Goal: Use online tool/utility: Utilize a website feature to perform a specific function

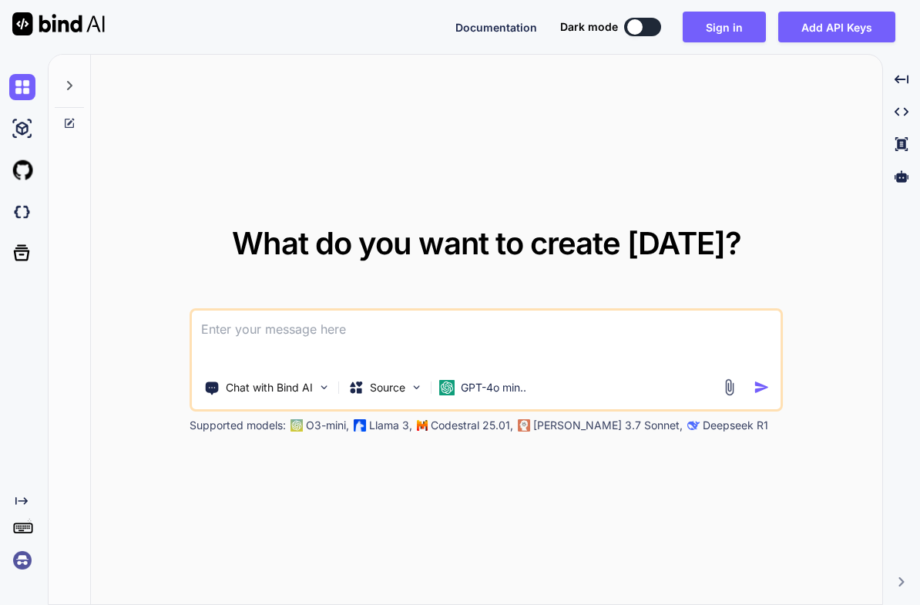
click at [660, 21] on button at bounding box center [642, 27] width 37 height 18
type textarea "x"
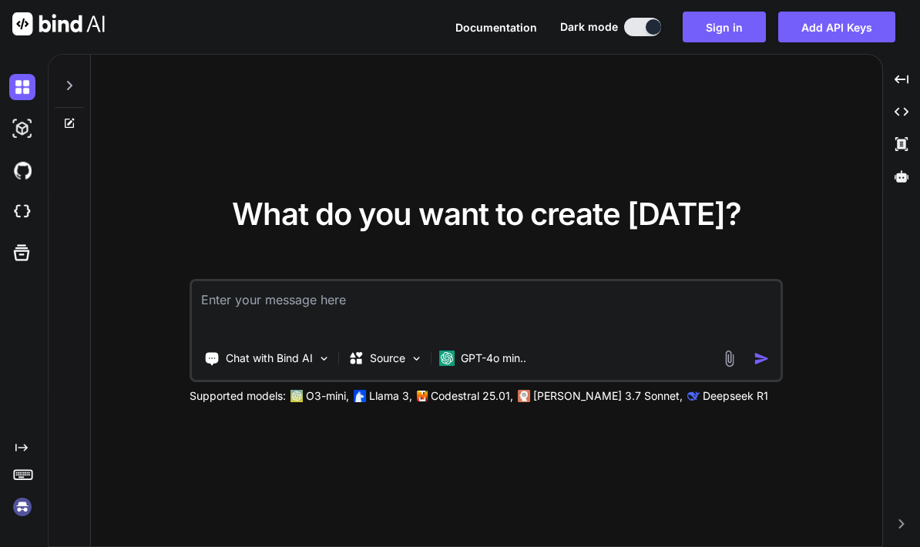
click at [420, 338] on textarea at bounding box center [486, 309] width 589 height 57
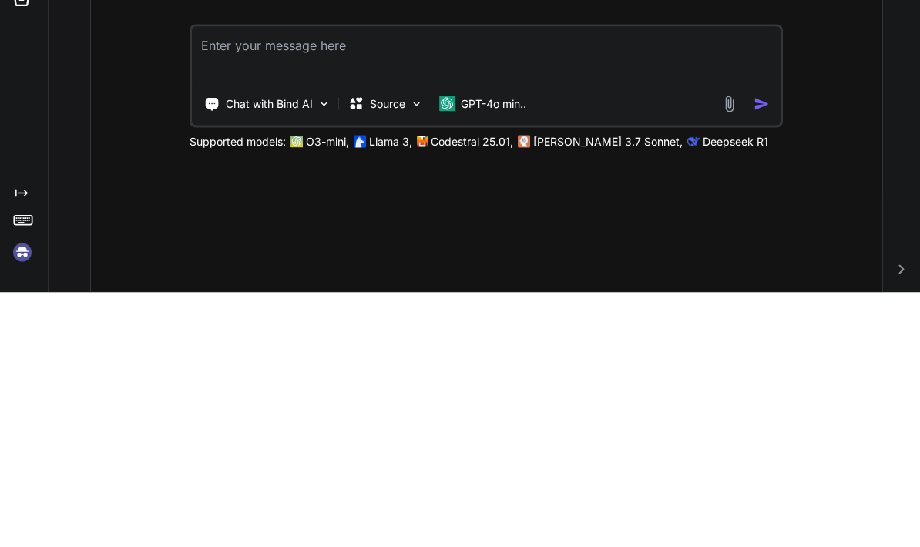
click at [321, 281] on textarea at bounding box center [486, 309] width 589 height 57
paste textarea
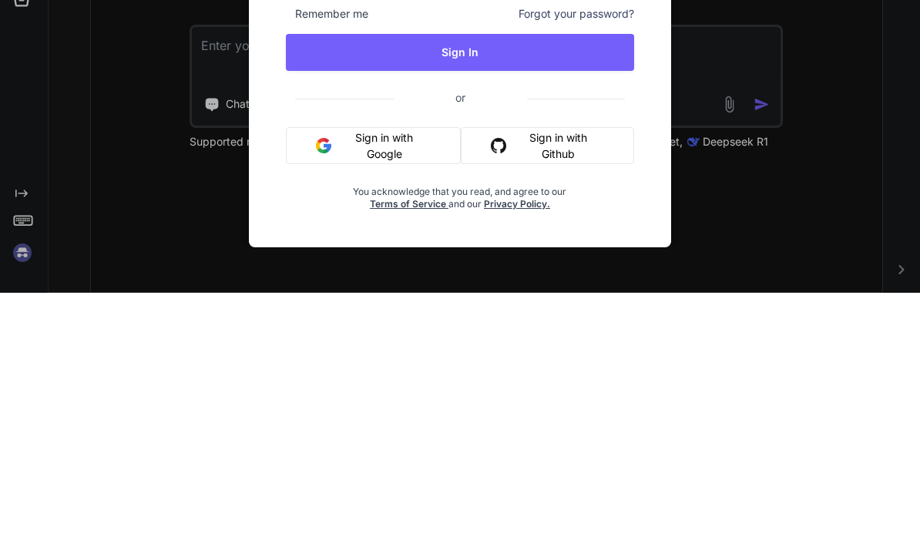
click at [421, 381] on button "Sign in with Google" at bounding box center [373, 399] width 175 height 37
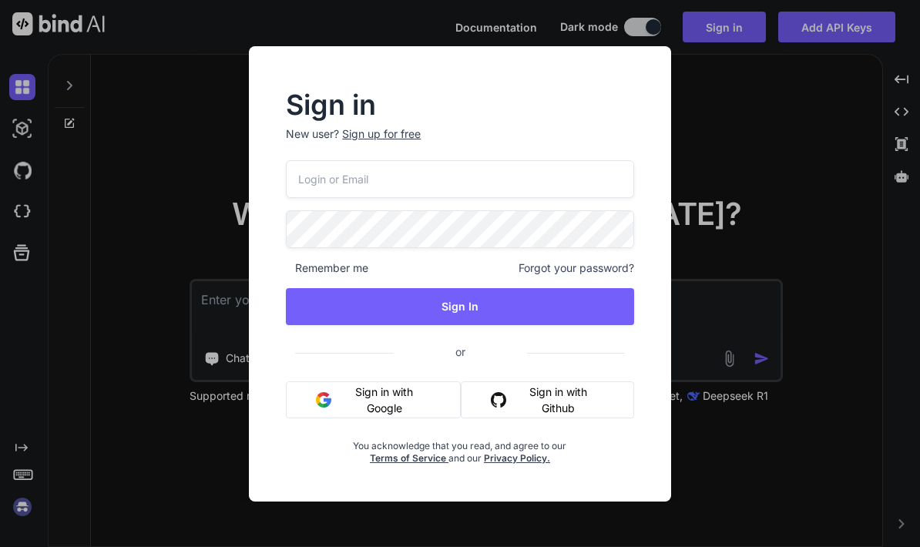
click at [435, 411] on button "Sign in with Google" at bounding box center [373, 399] width 175 height 37
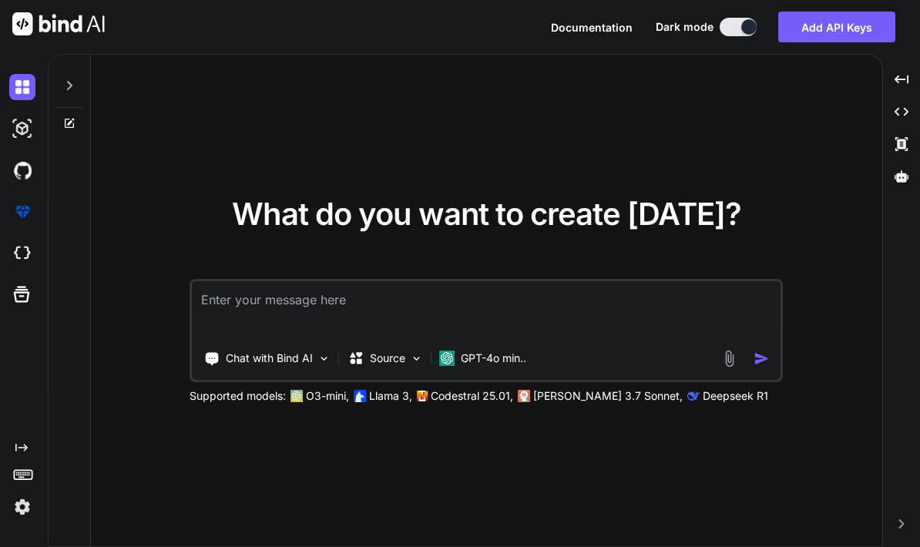
click at [544, 281] on textarea at bounding box center [486, 309] width 589 height 57
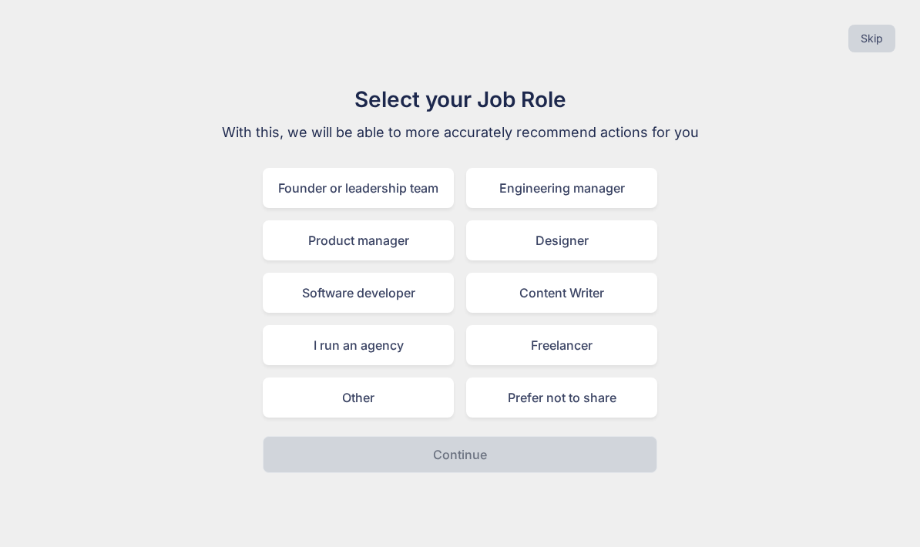
click at [597, 325] on div "Freelancer" at bounding box center [561, 345] width 191 height 40
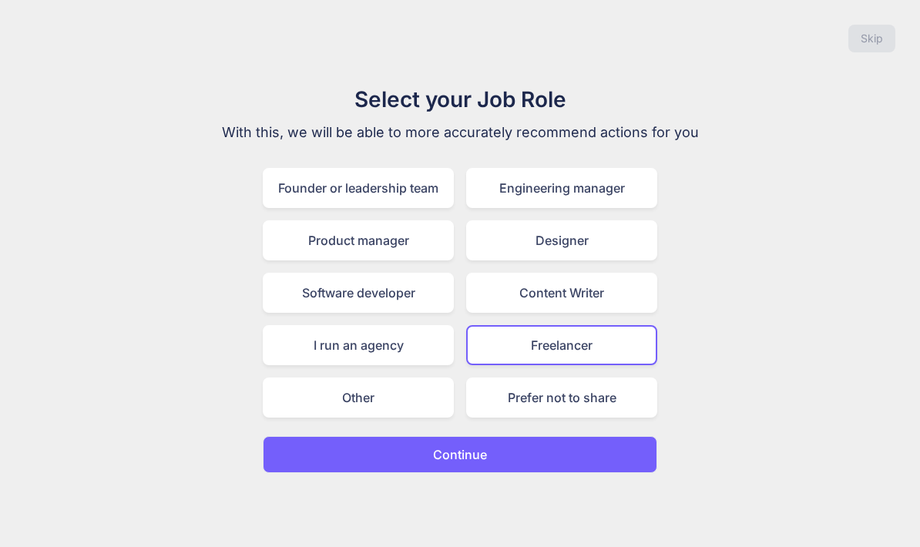
click at [505, 436] on button "Continue" at bounding box center [460, 454] width 395 height 37
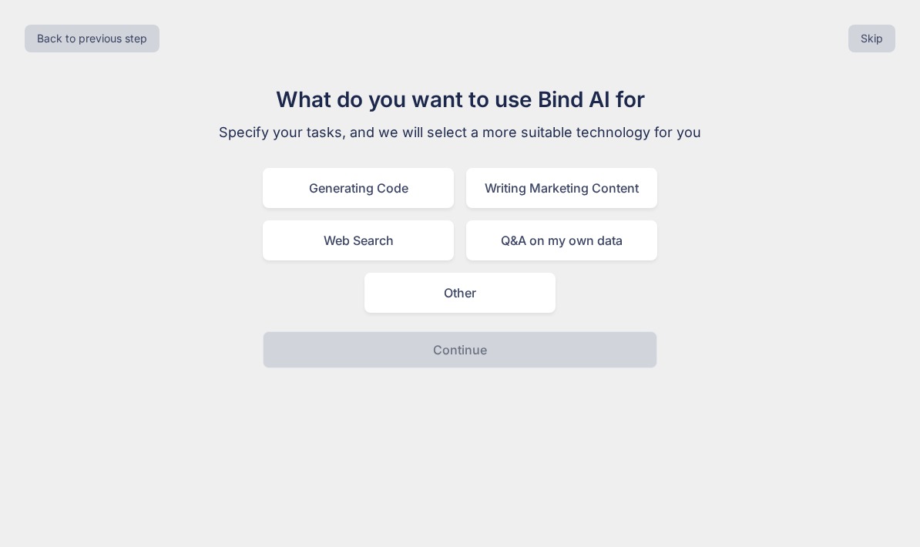
click at [419, 168] on div "Generating Code" at bounding box center [358, 188] width 191 height 40
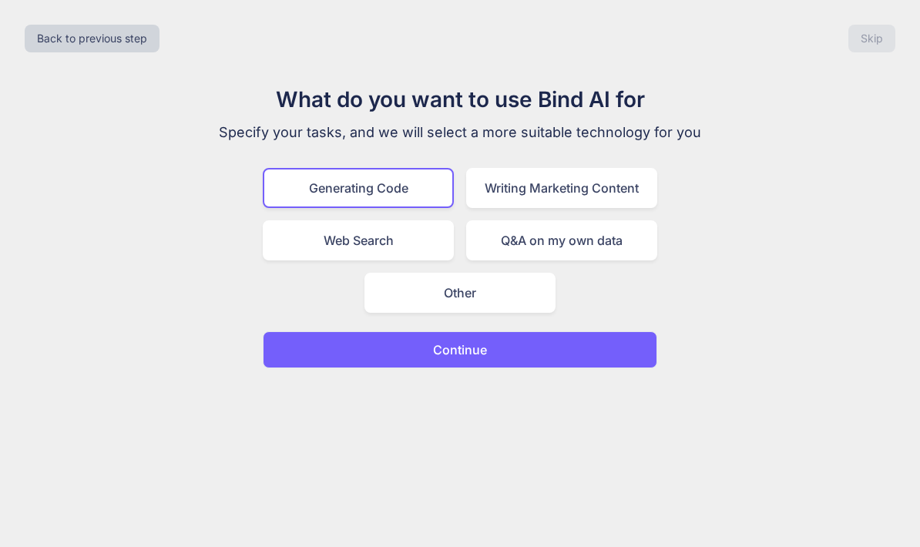
click at [526, 331] on button "Continue" at bounding box center [460, 349] width 395 height 37
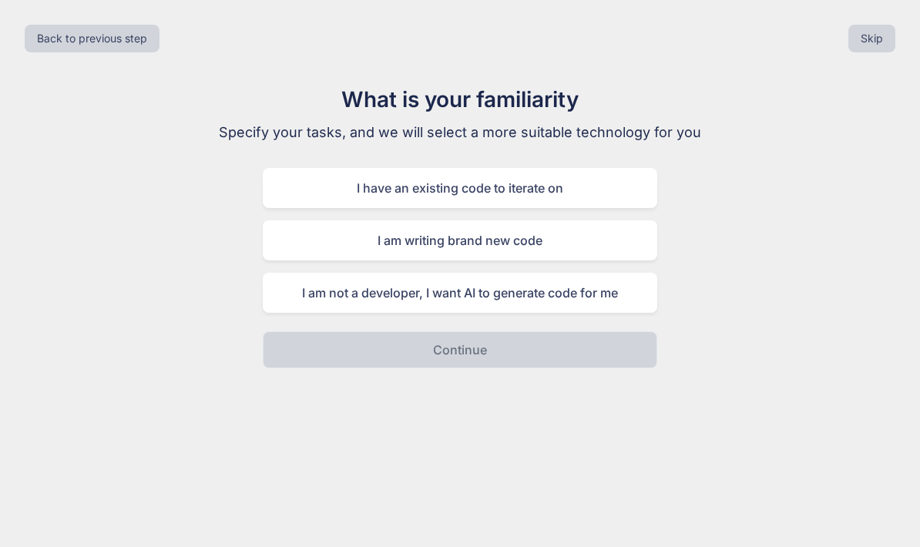
click at [579, 273] on div "I am not a developer, I want AI to generate code for me" at bounding box center [460, 293] width 395 height 40
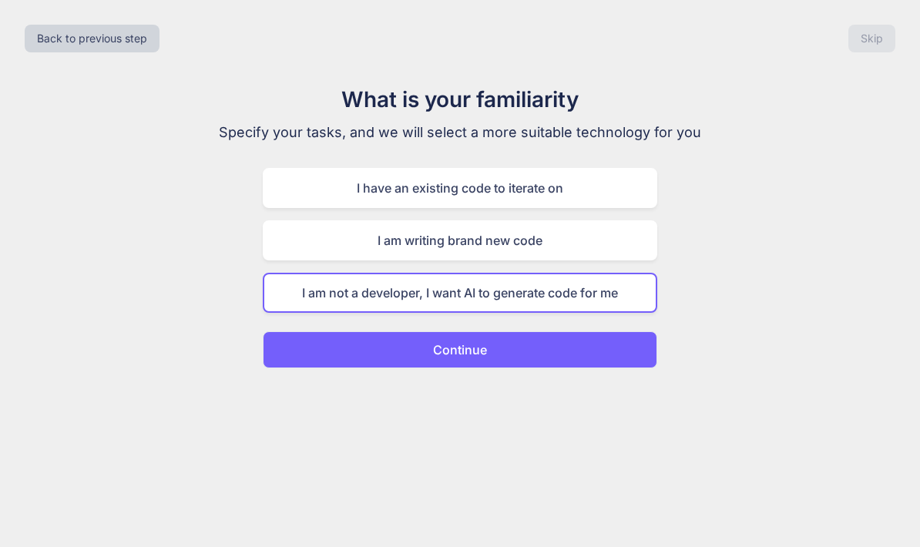
click at [559, 331] on button "Continue" at bounding box center [460, 349] width 395 height 37
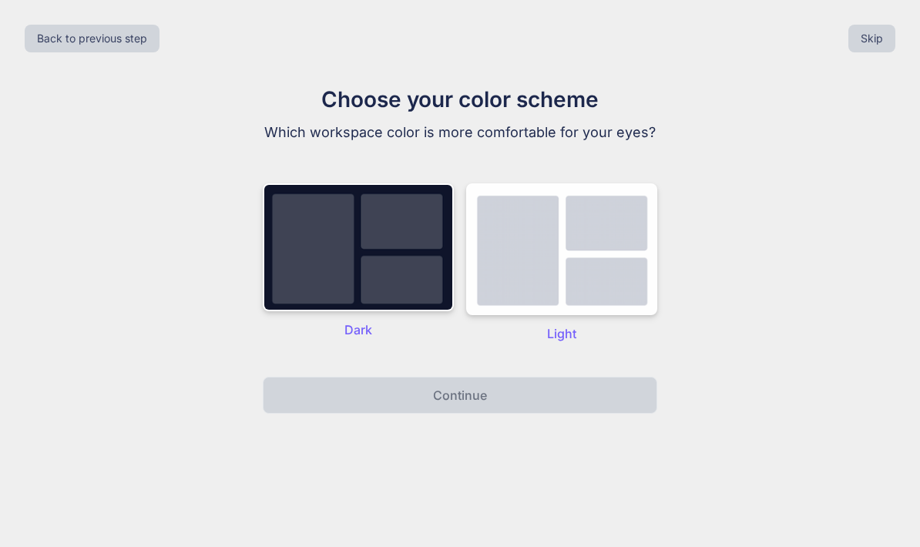
click at [406, 211] on img at bounding box center [358, 247] width 191 height 128
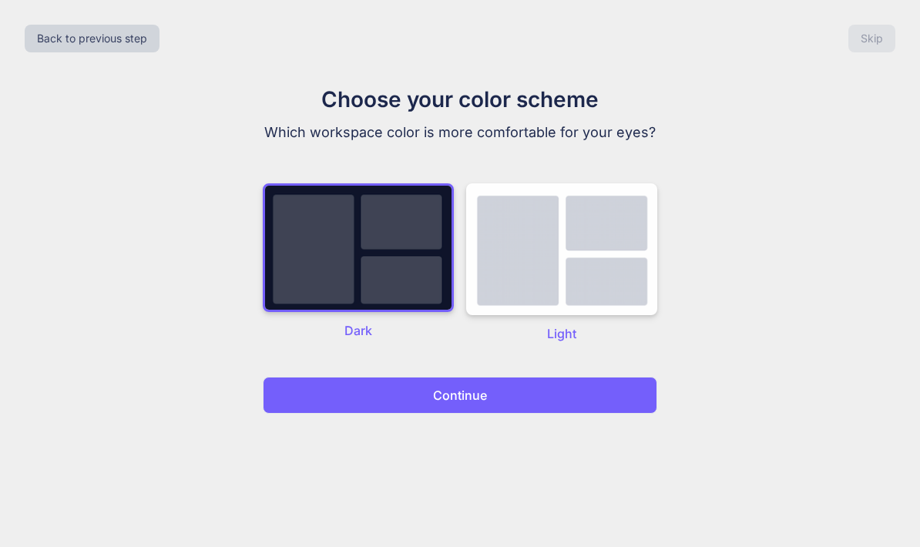
click at [469, 377] on button "Continue" at bounding box center [460, 395] width 395 height 37
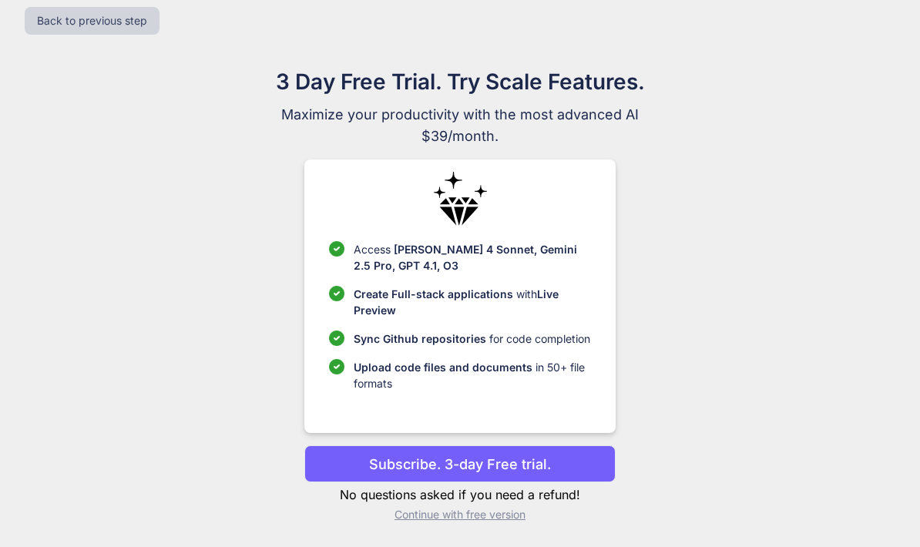
click at [486, 507] on p "Continue with free version" at bounding box center [459, 514] width 311 height 15
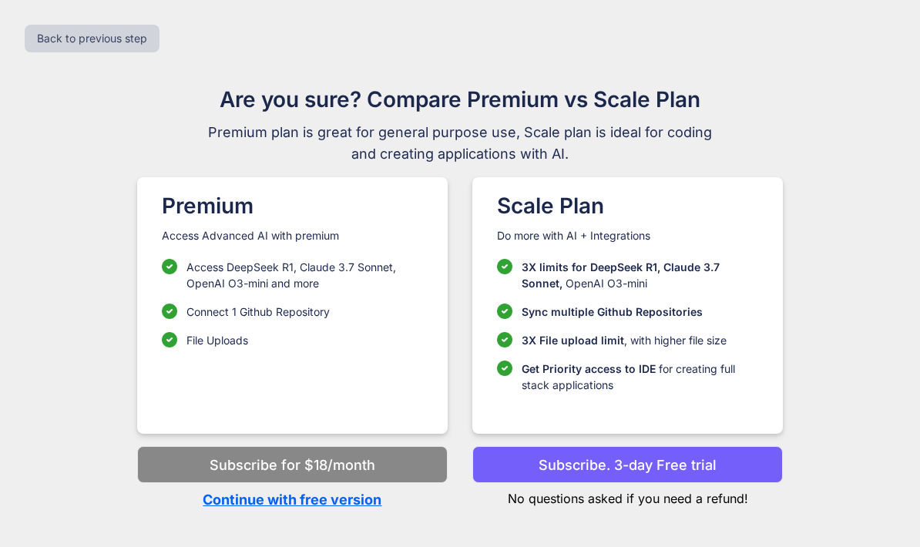
click at [361, 489] on p "Continue with free version" at bounding box center [292, 499] width 311 height 21
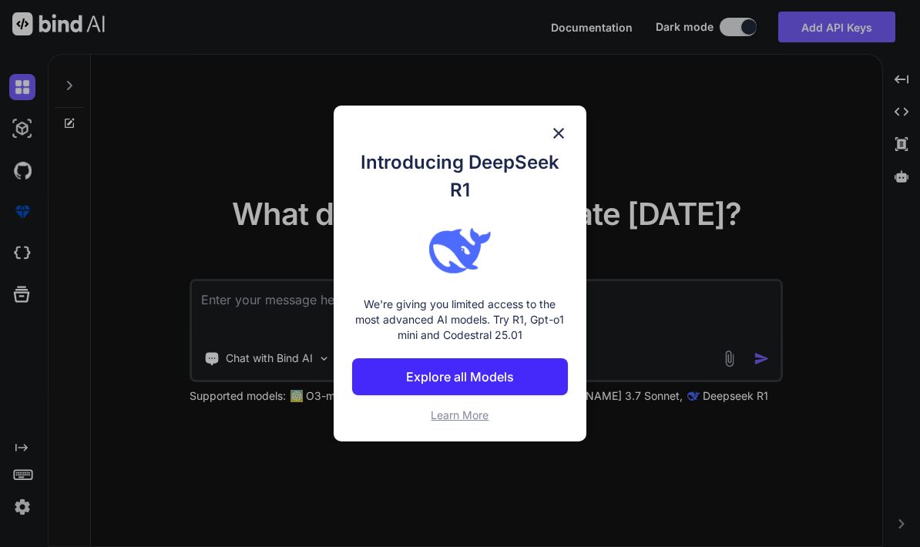
click at [559, 204] on div "Introducing DeepSeek R1 We're giving you limited access to the most advanced AI…" at bounding box center [460, 286] width 216 height 274
click at [564, 193] on h1 "Introducing DeepSeek R1" at bounding box center [460, 176] width 216 height 55
click at [561, 194] on h1 "Introducing DeepSeek R1" at bounding box center [460, 176] width 216 height 55
click at [568, 195] on h1 "Introducing DeepSeek R1" at bounding box center [460, 176] width 216 height 55
click at [556, 193] on h1 "Introducing DeepSeek R1" at bounding box center [460, 176] width 216 height 55
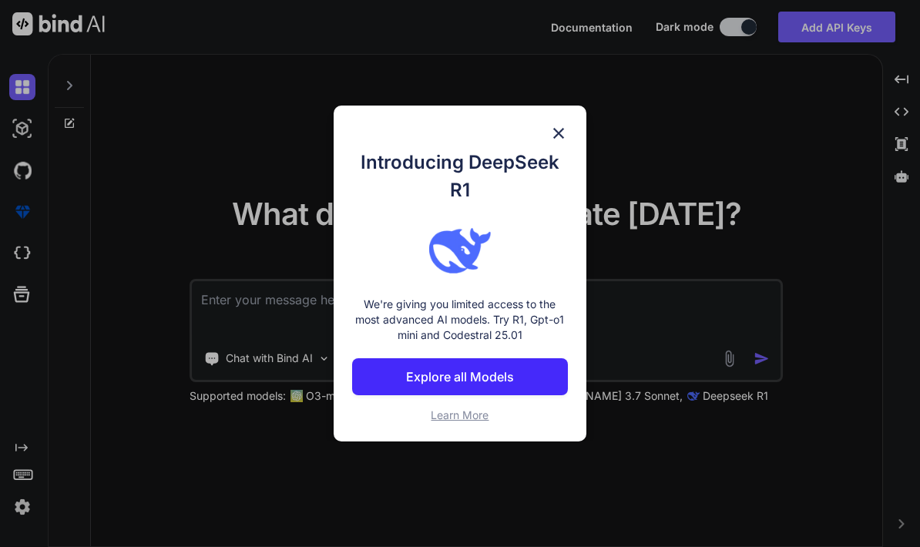
click at [563, 199] on h1 "Introducing DeepSeek R1" at bounding box center [460, 176] width 216 height 55
click at [509, 441] on div "Introducing DeepSeek R1 We're giving you limited access to the most advanced AI…" at bounding box center [460, 274] width 253 height 336
click at [459, 451] on div "Introducing DeepSeek R1 We're giving you limited access to the most advanced AI…" at bounding box center [460, 273] width 920 height 547
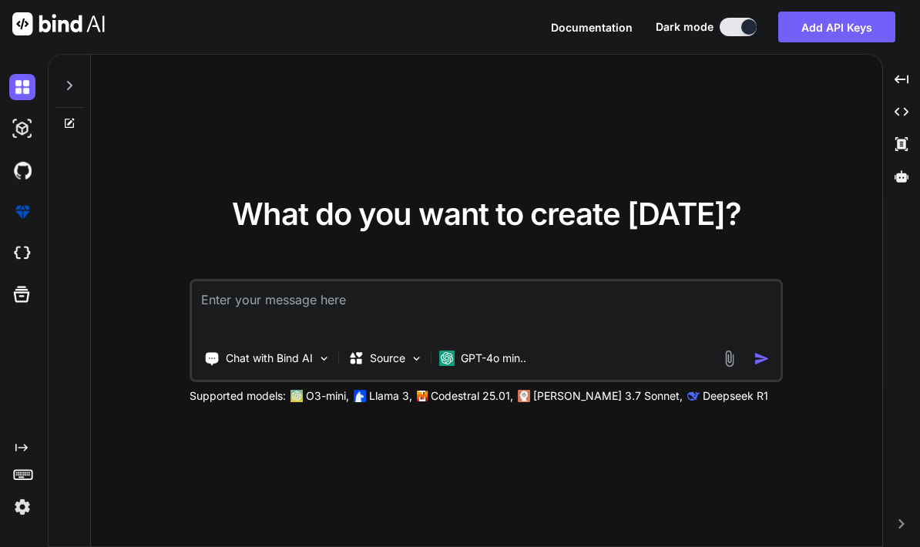
click at [494, 404] on p "Codestral 25.01," at bounding box center [472, 395] width 82 height 15
click at [538, 338] on textarea at bounding box center [486, 309] width 589 height 57
click at [454, 281] on textarea at bounding box center [486, 309] width 589 height 57
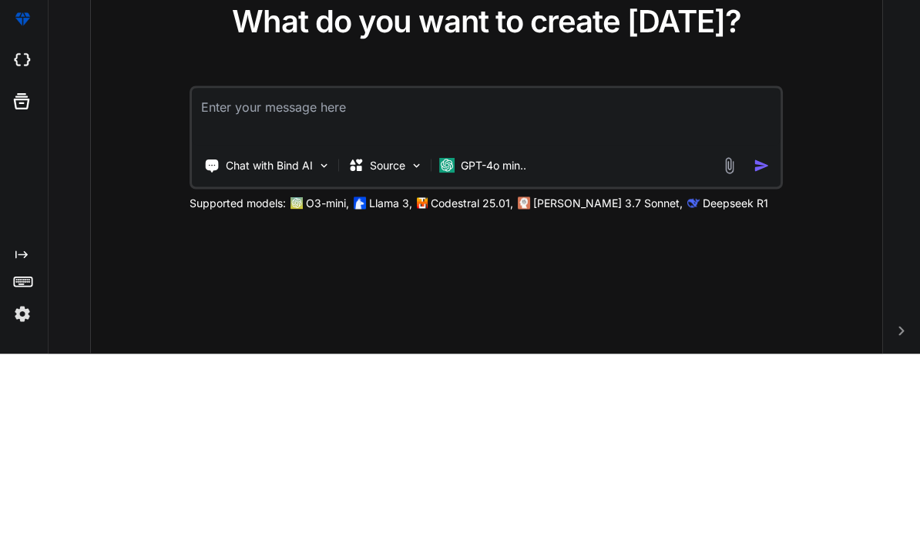
click at [235, 281] on textarea at bounding box center [486, 309] width 589 height 57
paste textarea "Loremi 1 – Dolors Ametco + Adipisc Elitseddoei “Temporin u laboree dolorem al E…"
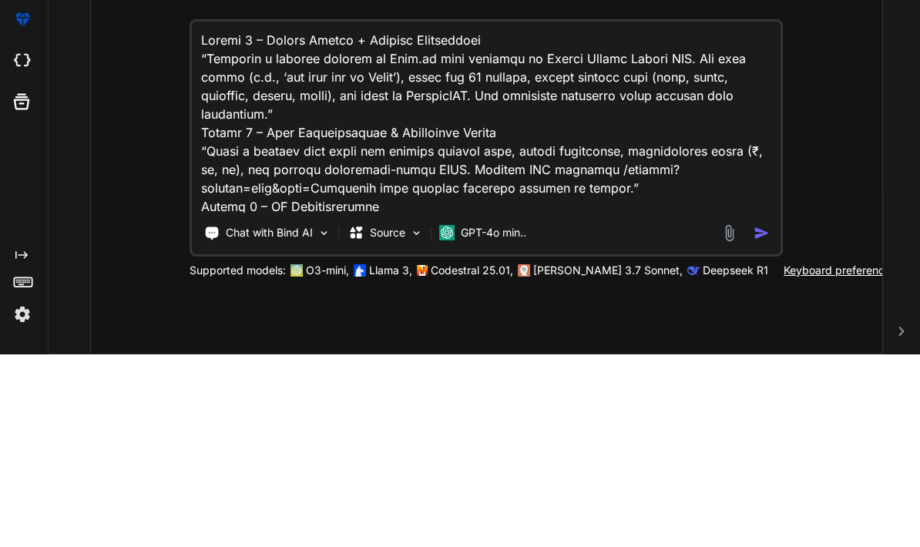
scroll to position [133, 0]
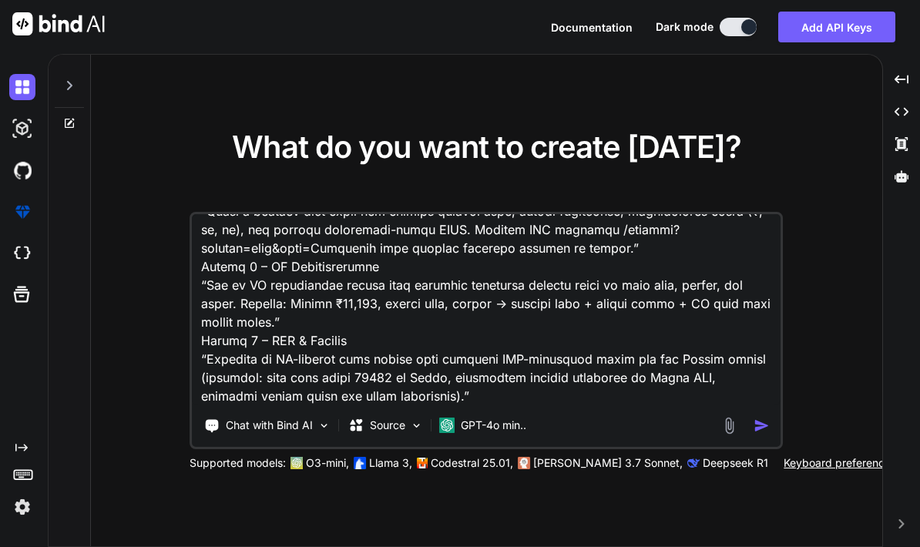
type textarea "Loremi 1 – Dolors Ametco + Adipisc Elitseddoei “Temporin u laboree dolorem al E…"
click at [760, 418] on img "button" at bounding box center [762, 426] width 16 height 16
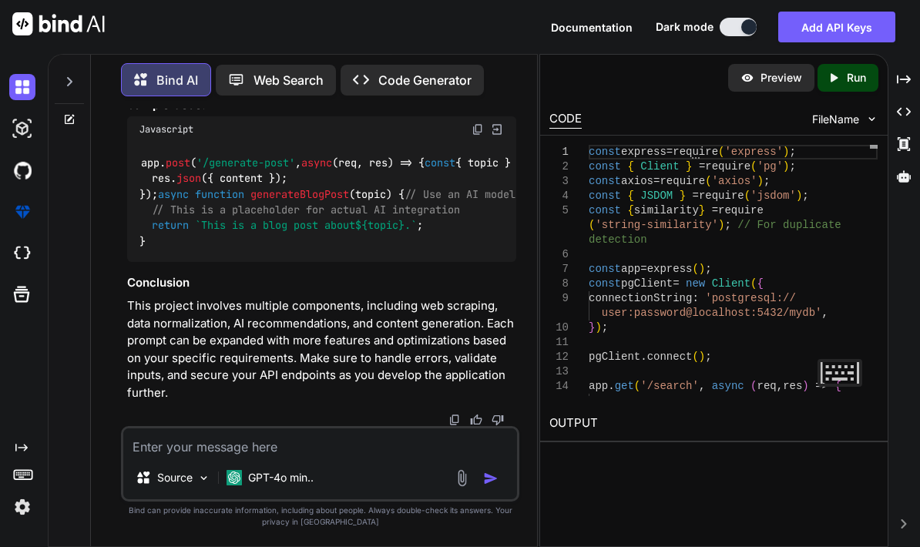
scroll to position [3261, 0]
click at [751, 71] on img at bounding box center [748, 78] width 14 height 14
click at [774, 70] on p "Preview" at bounding box center [782, 77] width 42 height 15
click at [855, 70] on p "Run" at bounding box center [856, 77] width 19 height 15
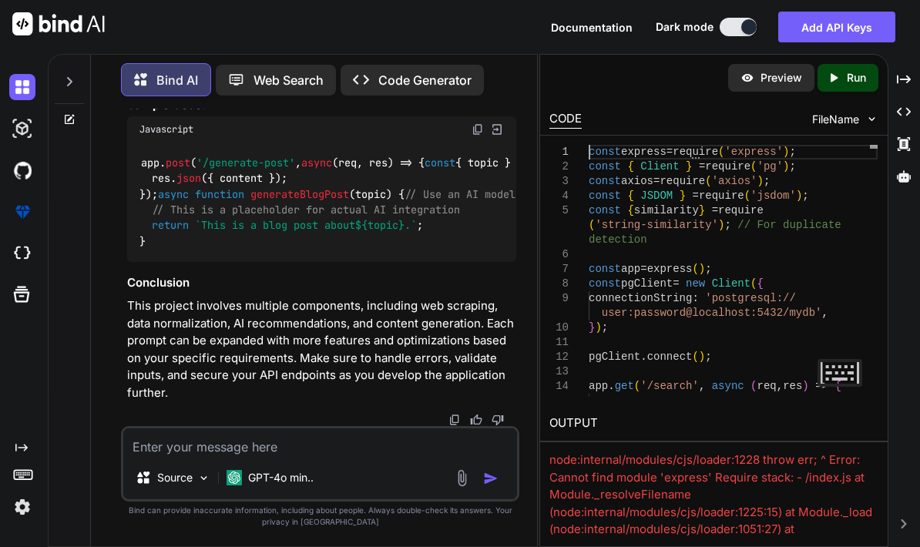
click at [824, 359] on textarea at bounding box center [840, 373] width 45 height 28
click at [29, 116] on img at bounding box center [22, 129] width 26 height 26
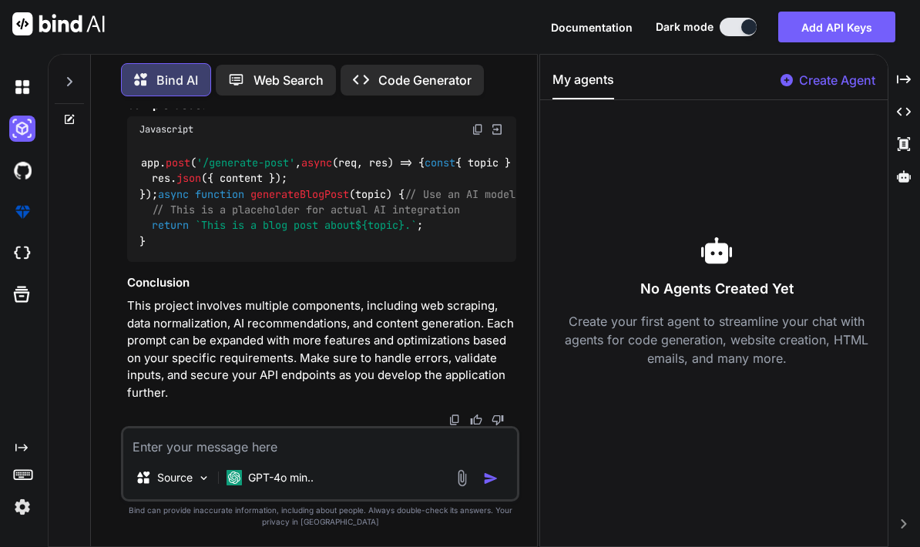
click at [824, 71] on p "Create Agent" at bounding box center [837, 80] width 76 height 18
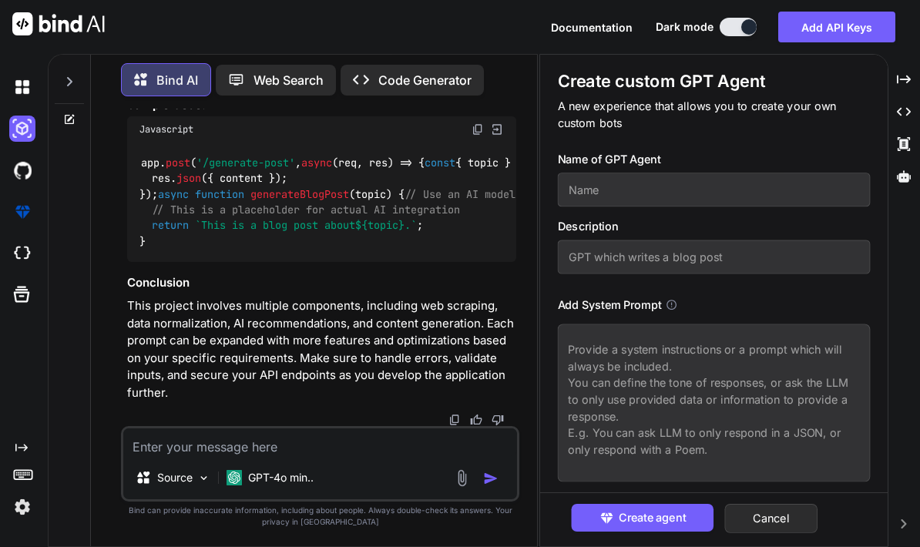
click at [680, 506] on button "Create agent" at bounding box center [642, 518] width 143 height 28
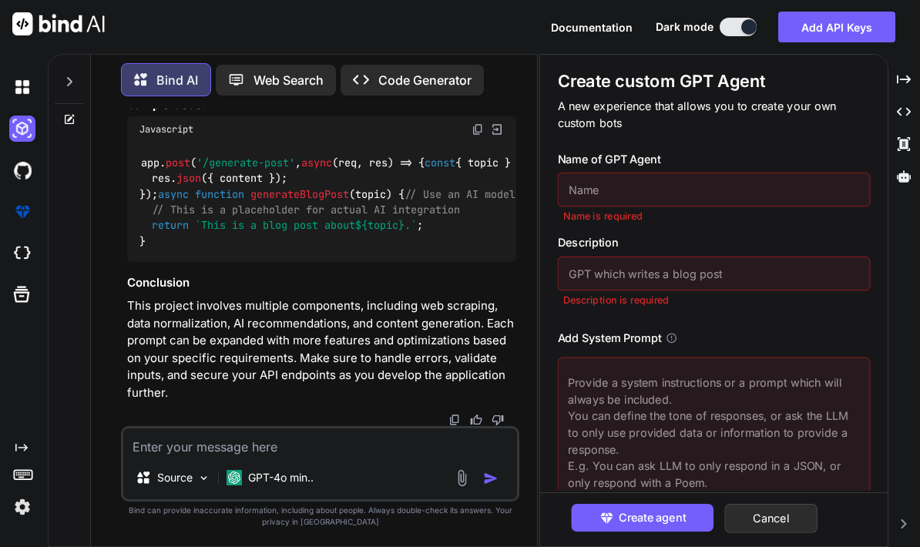
click at [20, 157] on img at bounding box center [22, 170] width 26 height 26
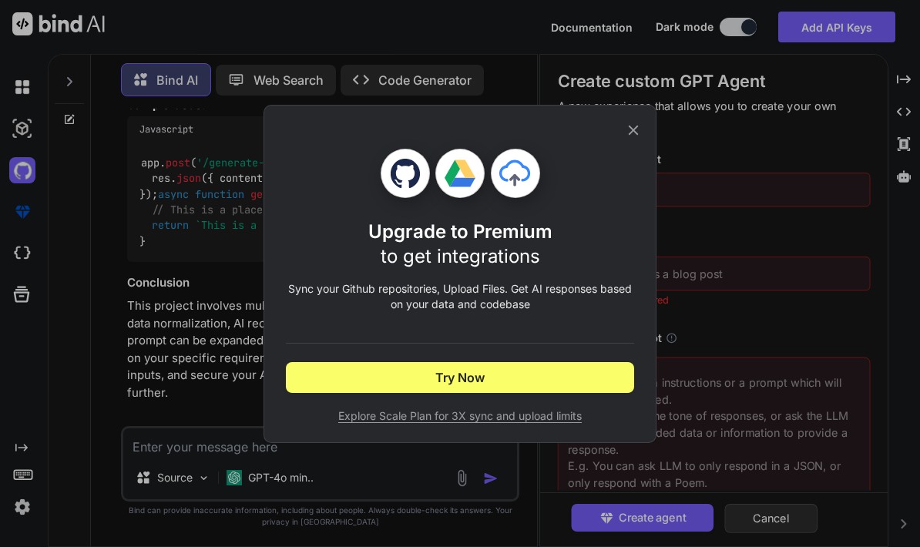
click at [612, 144] on div "Upgrade to Premium to get integrations Sync your Github repositories, Upload Fi…" at bounding box center [460, 274] width 348 height 337
click at [611, 144] on div "Upgrade to Premium to get integrations Sync your Github repositories, Upload Fi…" at bounding box center [460, 274] width 348 height 337
click at [633, 136] on icon at bounding box center [633, 130] width 17 height 17
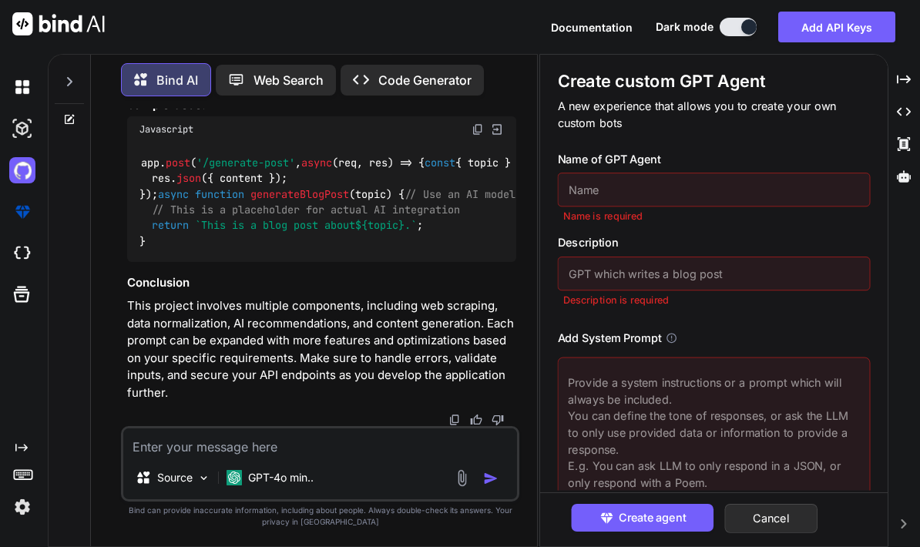
click at [18, 199] on img at bounding box center [22, 212] width 26 height 26
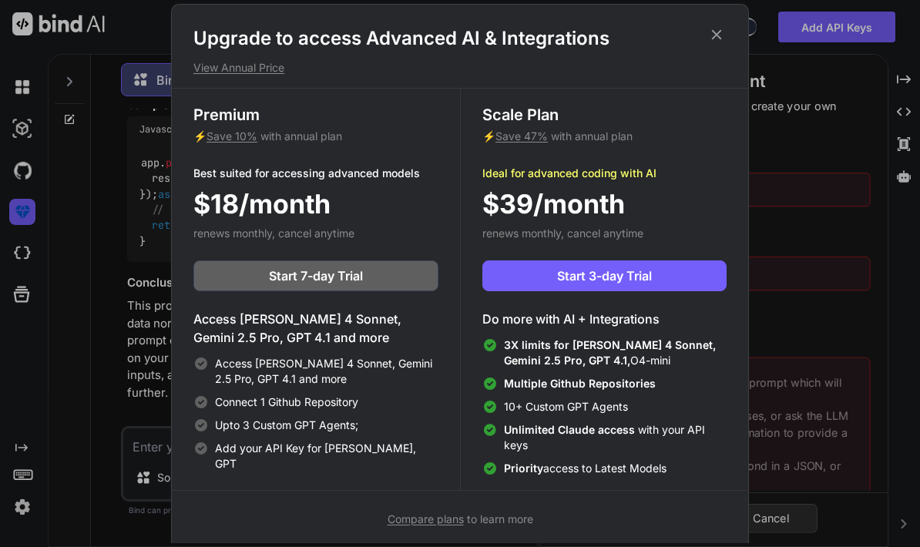
click at [22, 203] on div "Upgrade to access Advanced AI & Integrations View Annual Price Premium ⚡ Save 1…" at bounding box center [460, 273] width 920 height 547
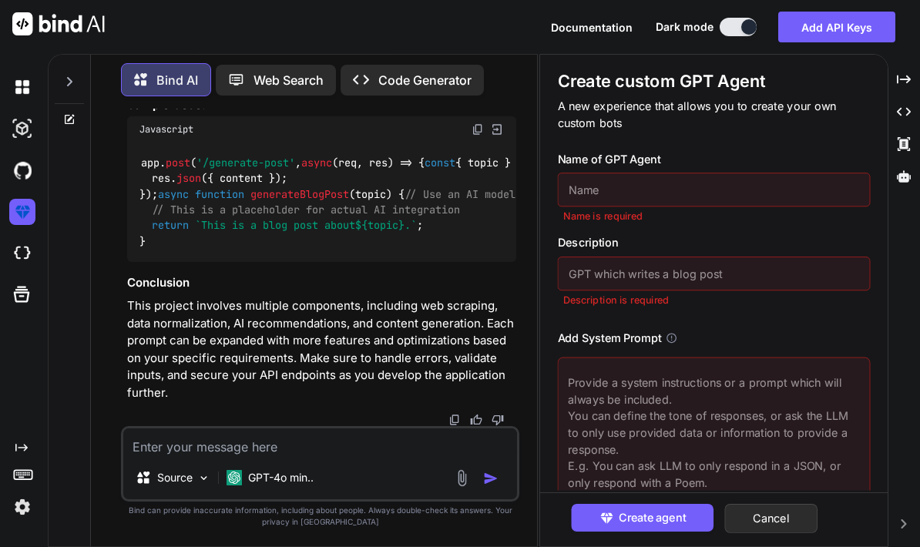
click at [27, 284] on icon at bounding box center [22, 295] width 22 height 22
